Goal: Information Seeking & Learning: Learn about a topic

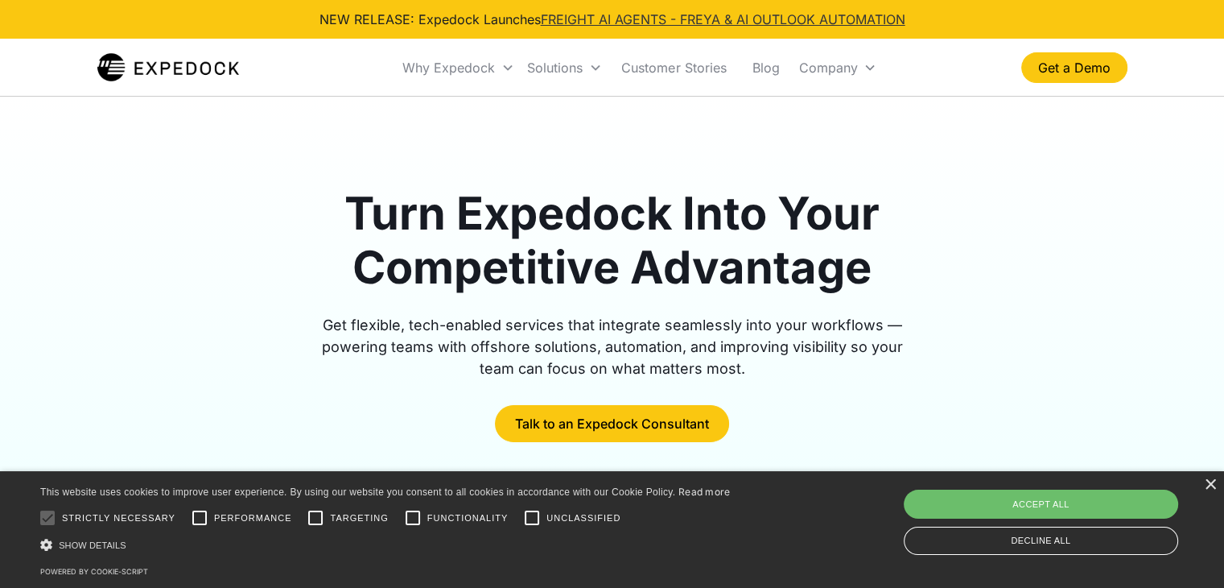
click at [589, 23] on link "FREIGHT AI AGENTS - FREYA & AI OUTLOOK AUTOMATION" at bounding box center [723, 19] width 365 height 16
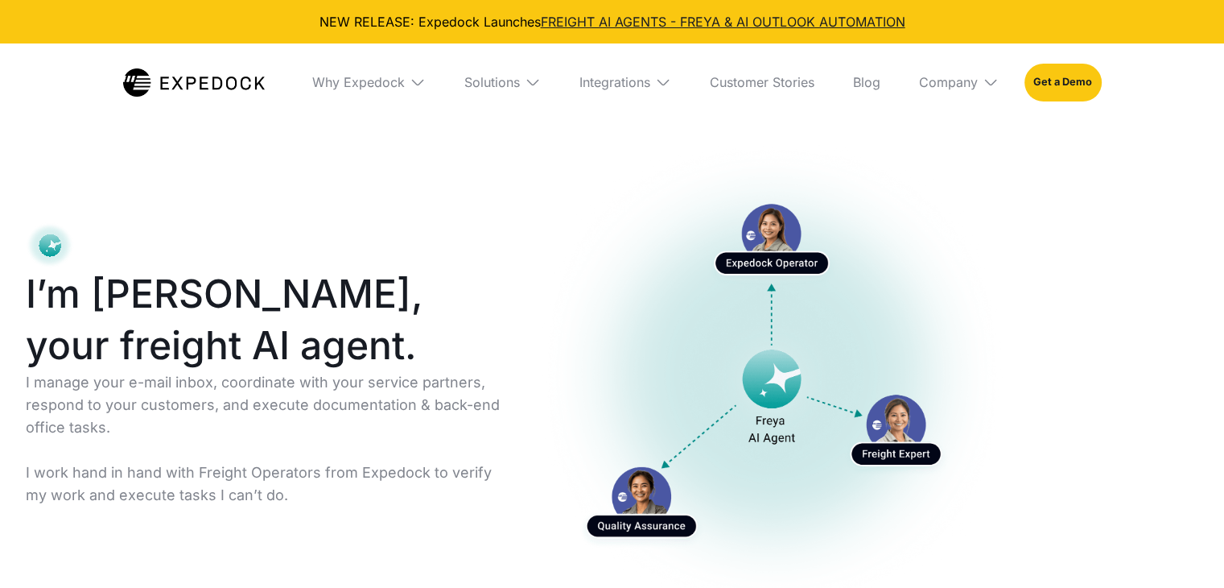
scroll to position [54, 0]
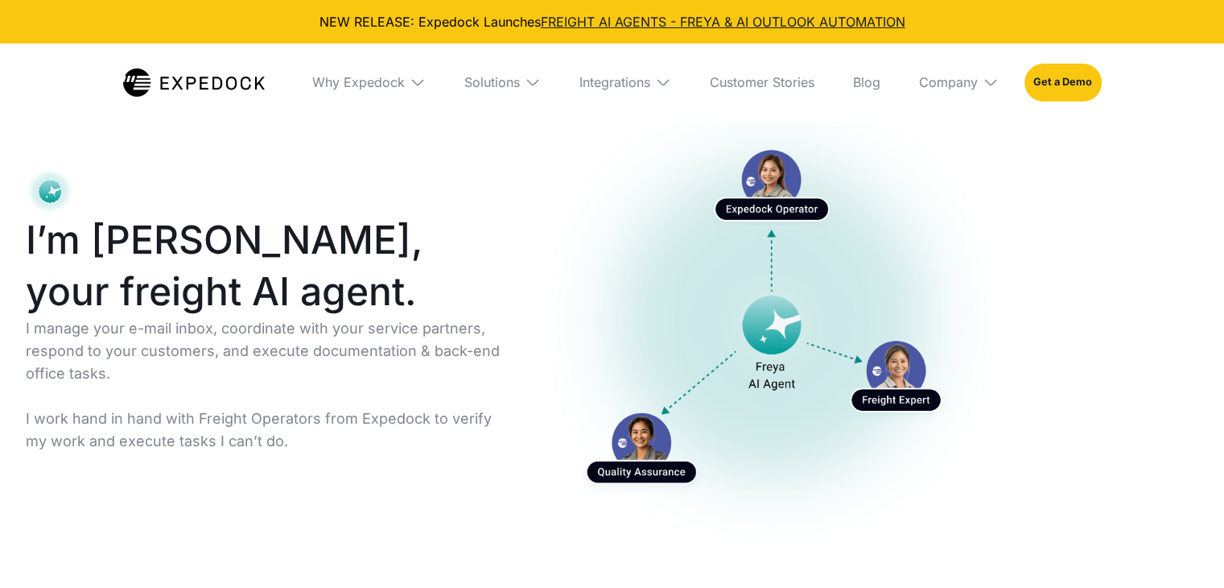
select select
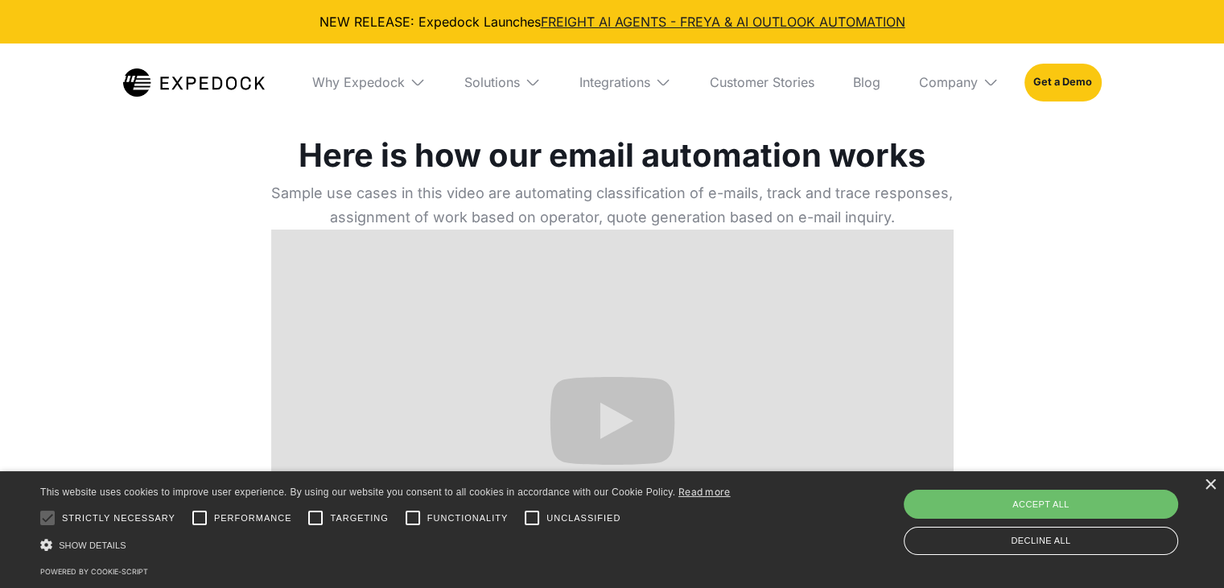
scroll to position [543, 0]
click at [1211, 480] on div "×" at bounding box center [1210, 485] width 12 height 12
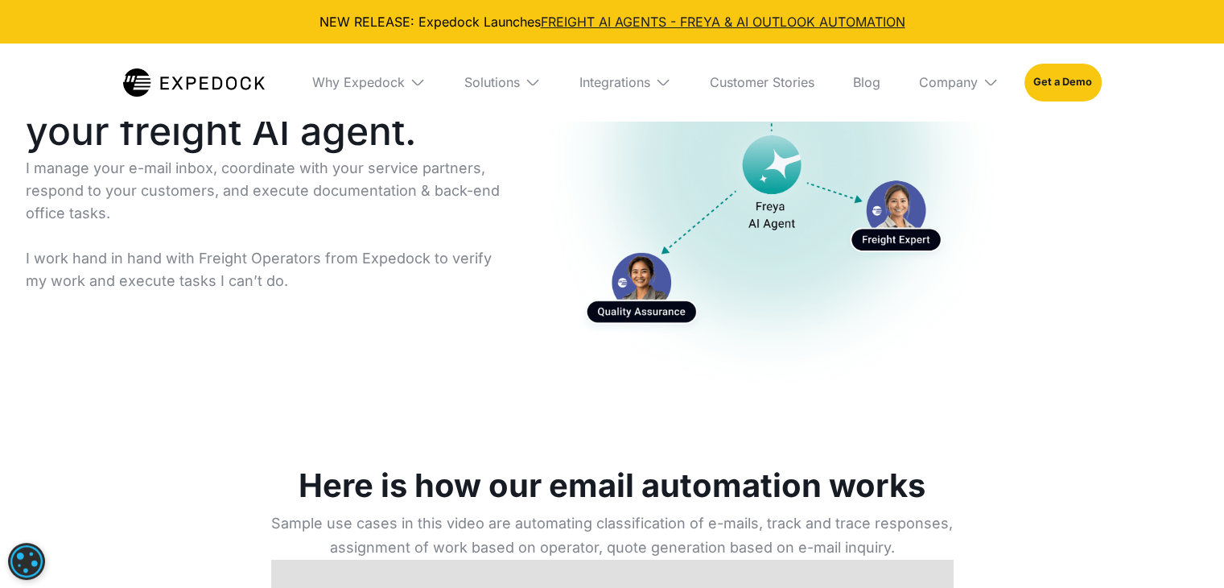
scroll to position [90, 0]
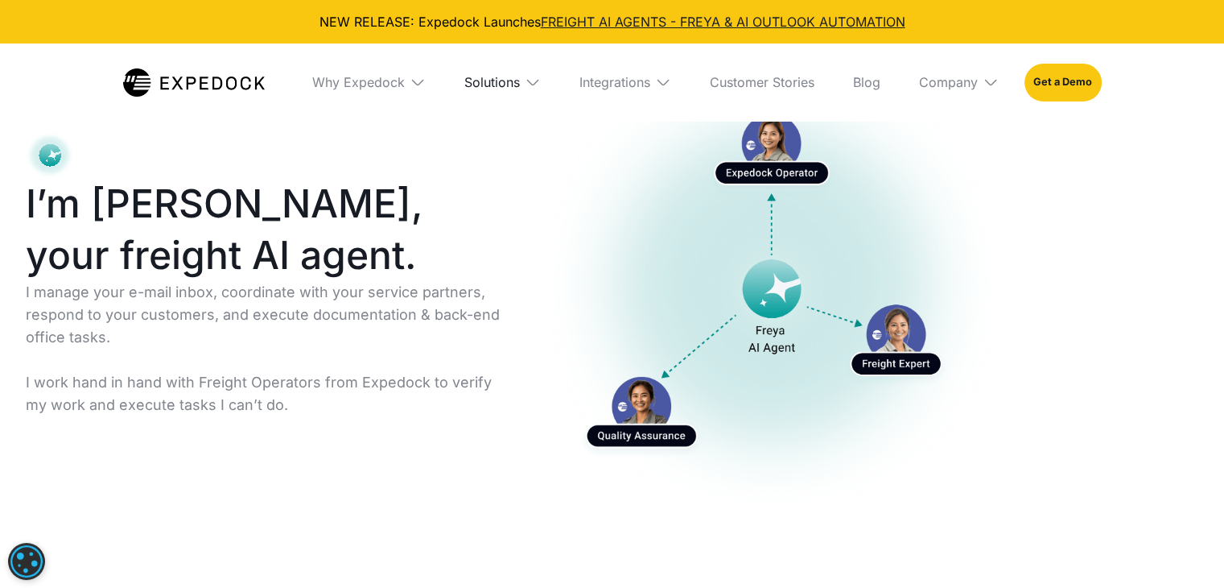
click at [512, 76] on div "Solutions" at bounding box center [492, 82] width 56 height 16
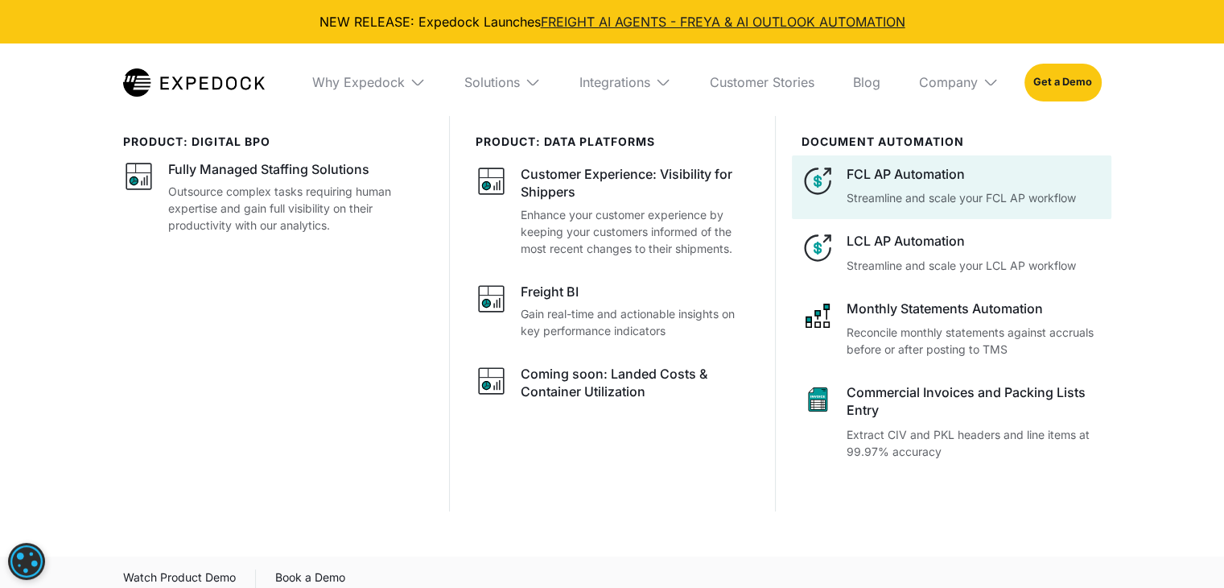
click at [907, 196] on p "Streamline and scale your FCL AP workflow" at bounding box center [974, 197] width 254 height 17
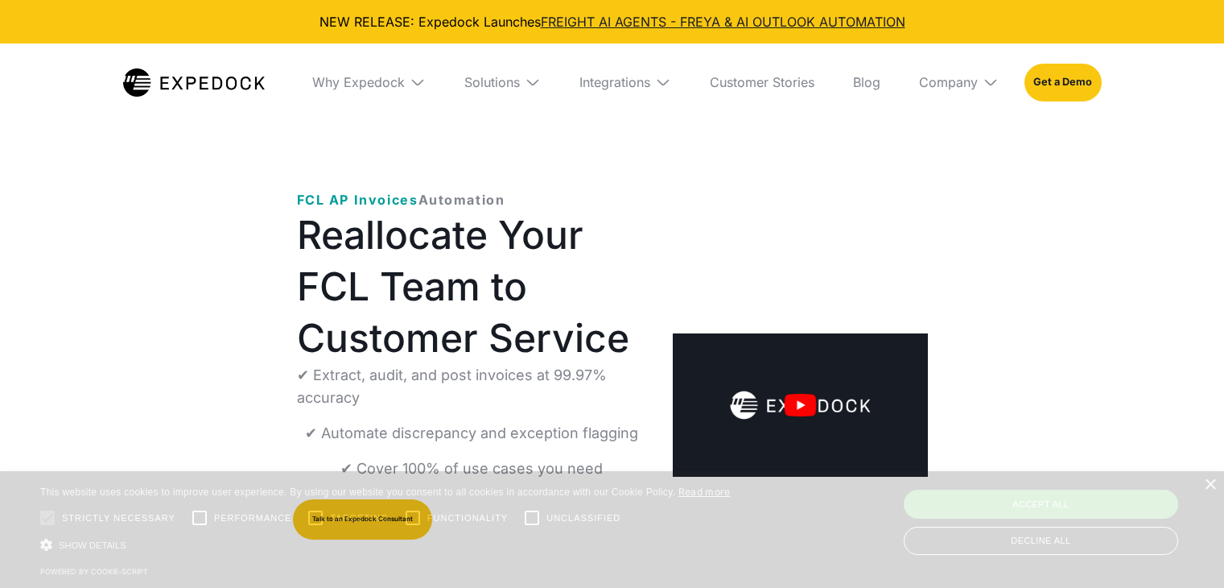
select select
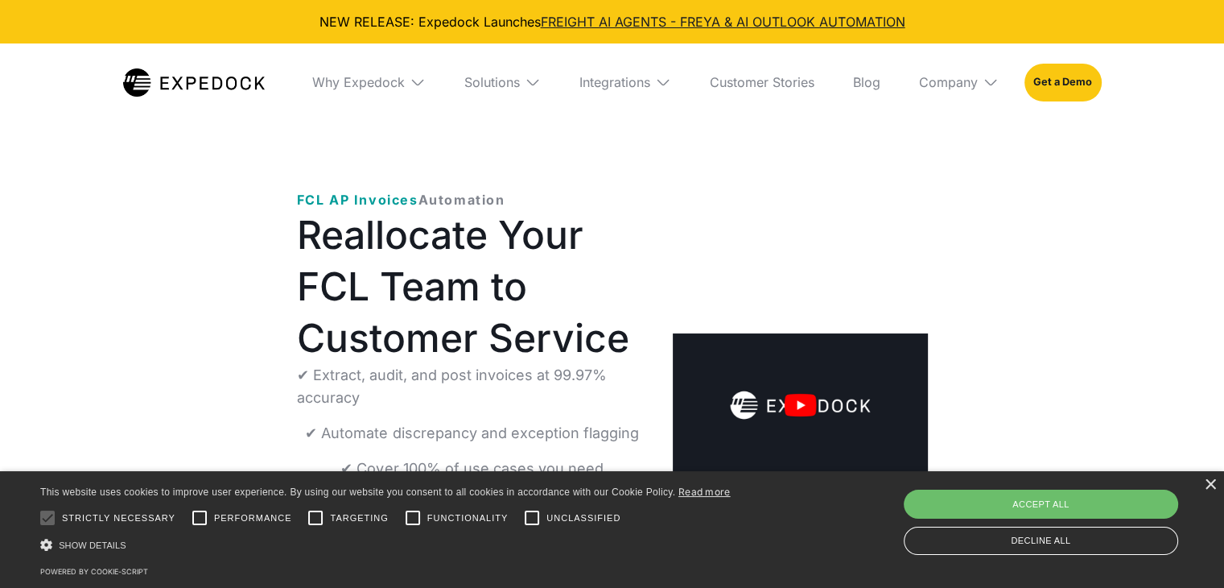
scroll to position [160, 0]
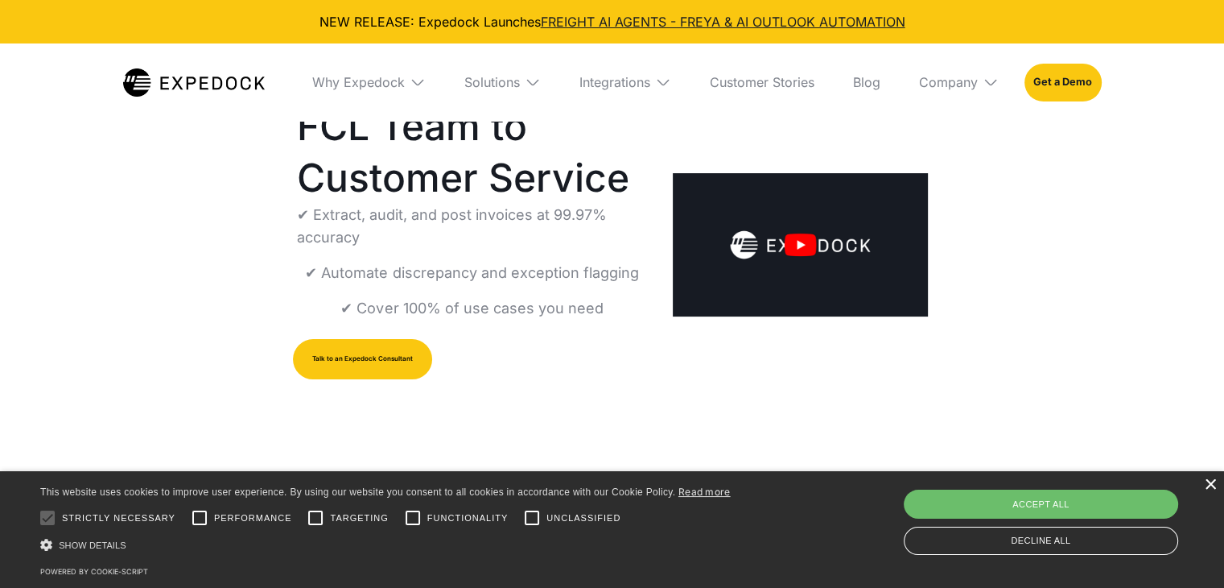
click at [1208, 482] on div "×" at bounding box center [1210, 485] width 12 height 12
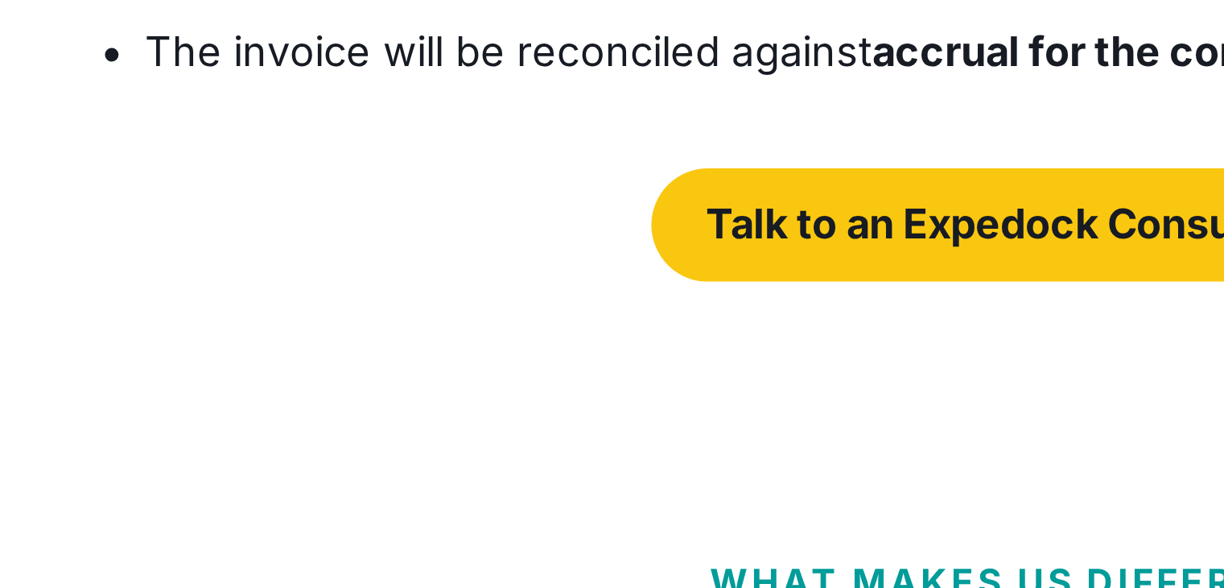
scroll to position [2440, 0]
